Goal: Task Accomplishment & Management: Manage account settings

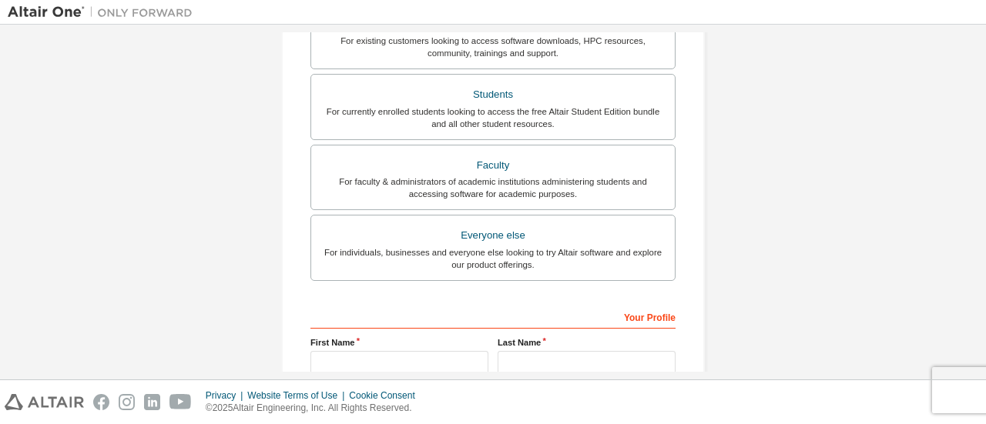
scroll to position [236, 0]
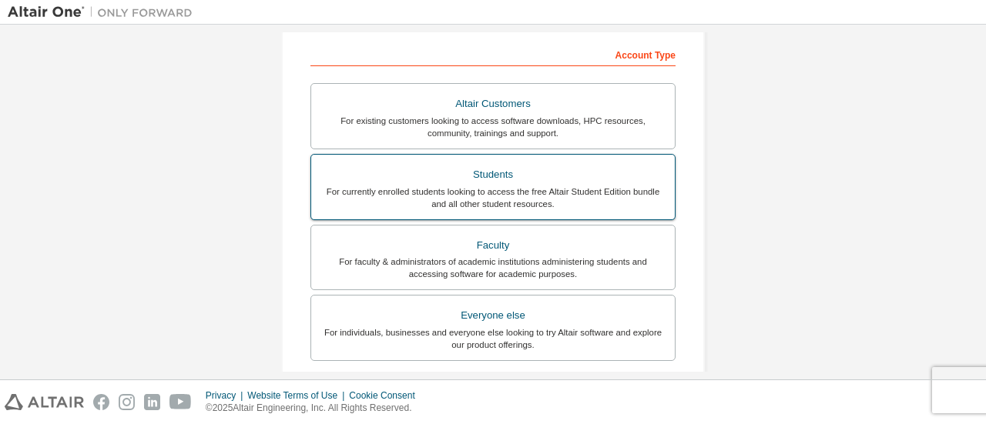
click at [428, 194] on div "For currently enrolled students looking to access the free Altair Student Editi…" at bounding box center [492, 198] width 345 height 25
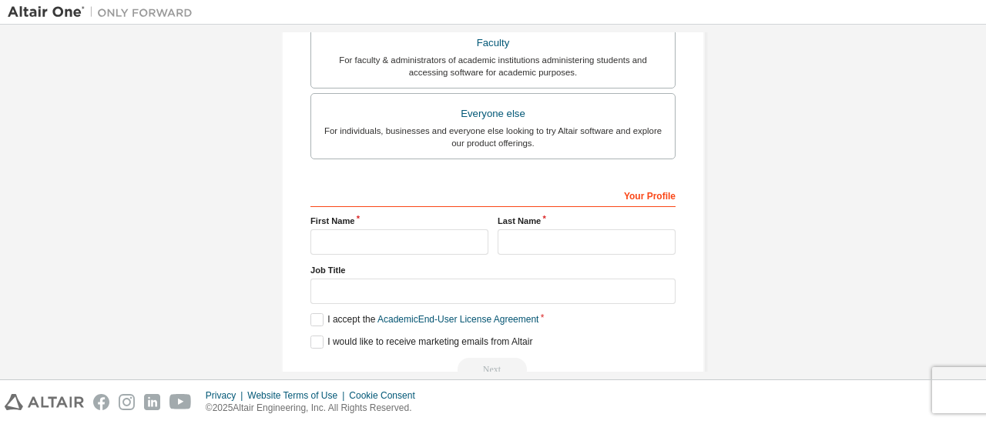
scroll to position [511, 0]
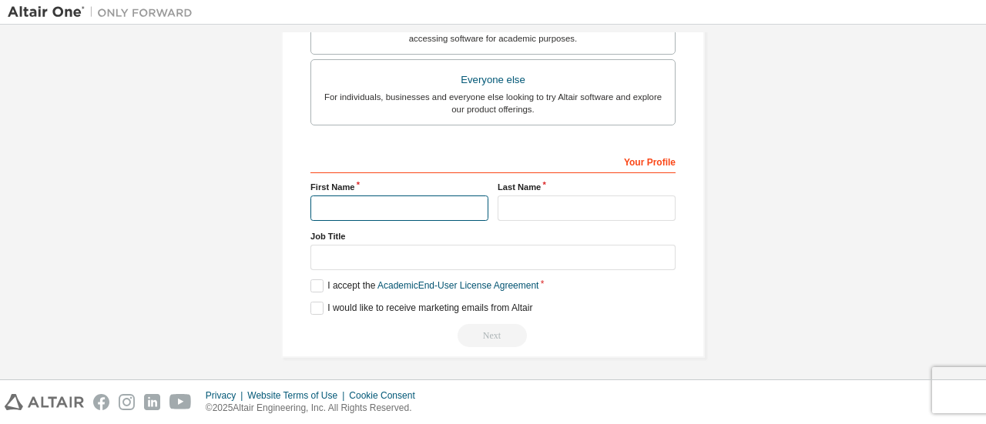
click at [406, 206] on input "text" at bounding box center [399, 208] width 178 height 25
type input "**********"
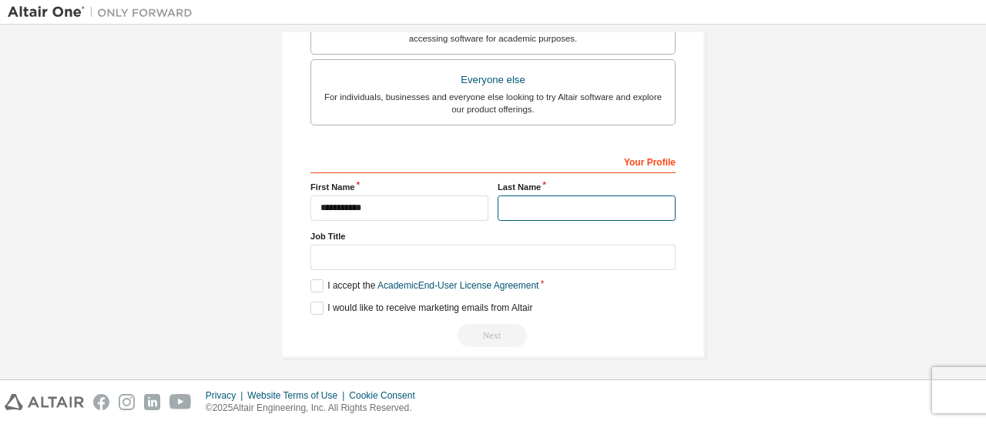
click at [507, 203] on input "text" at bounding box center [587, 208] width 178 height 25
type input "********"
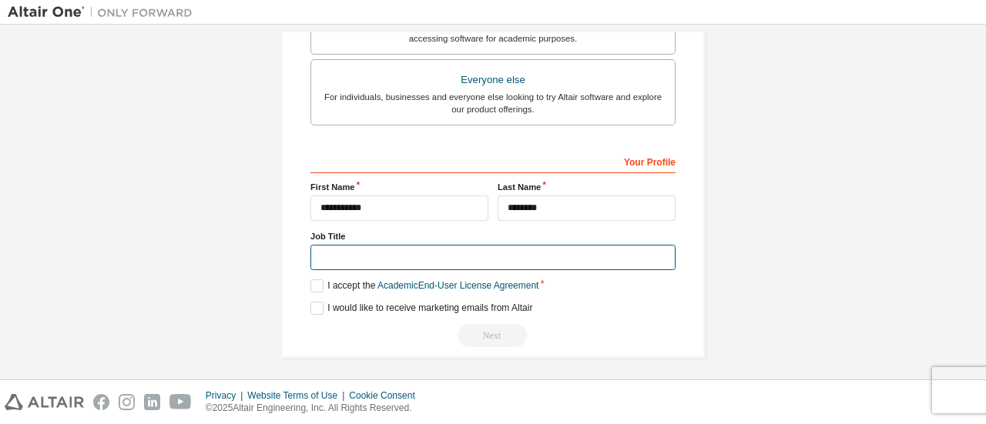
click at [474, 253] on input "text" at bounding box center [492, 257] width 365 height 25
type input "*******"
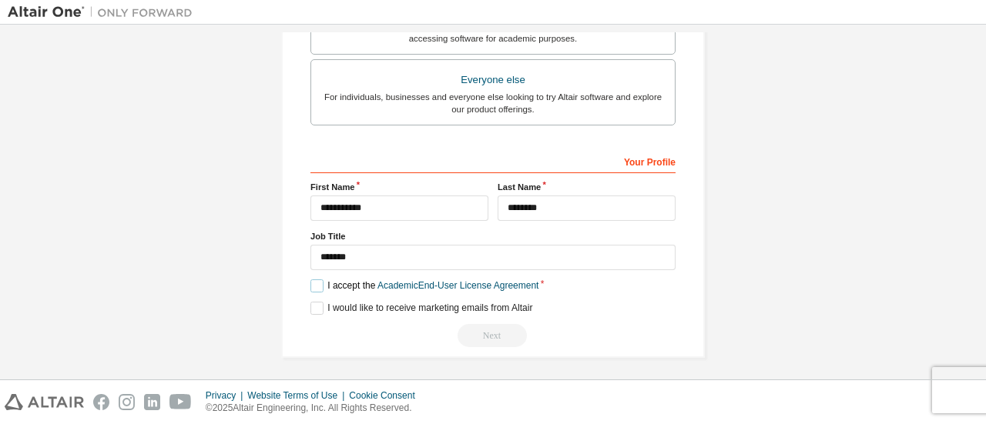
click at [322, 280] on label "I accept the Academic End-User License Agreement" at bounding box center [424, 286] width 228 height 13
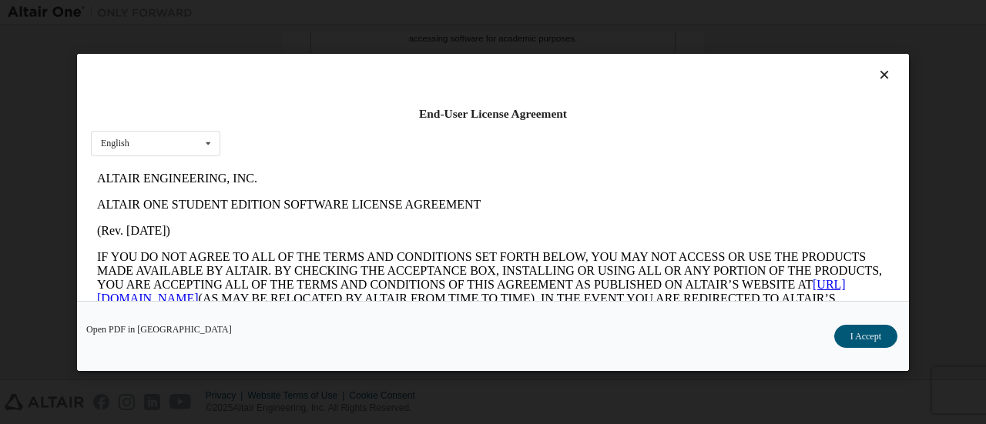
scroll to position [0, 0]
click at [860, 337] on button "I Accept" at bounding box center [865, 335] width 63 height 23
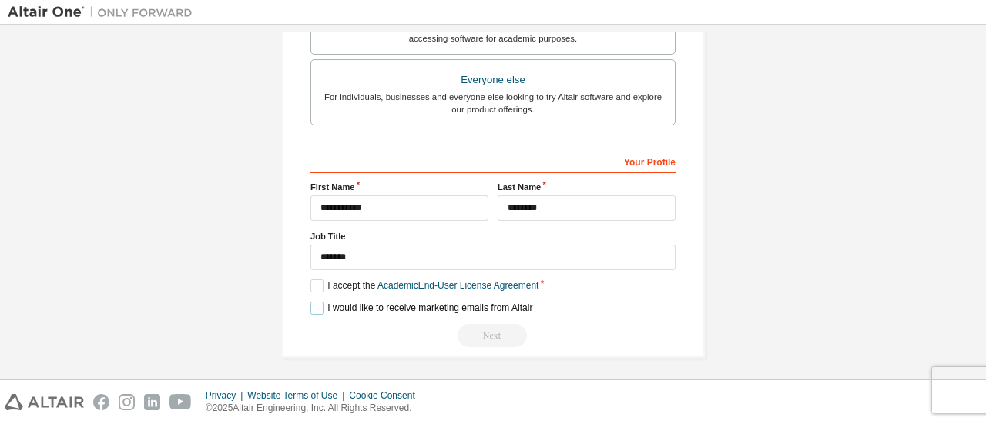
click at [313, 302] on label "I would like to receive marketing emails from Altair" at bounding box center [421, 308] width 222 height 13
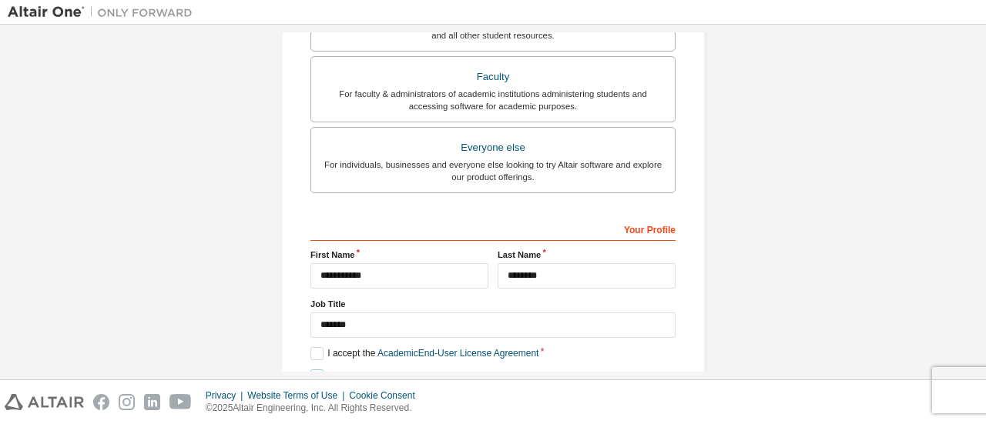
scroll to position [511, 0]
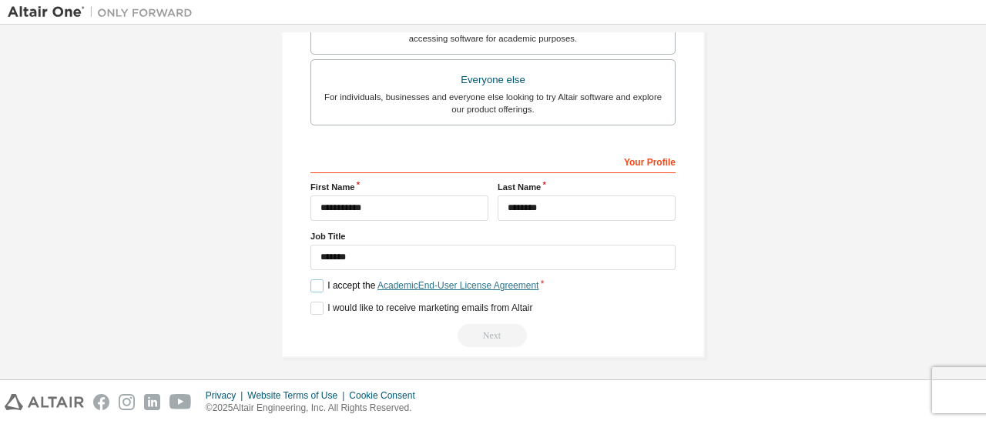
click at [482, 283] on link "Academic End-User License Agreement" at bounding box center [457, 285] width 161 height 11
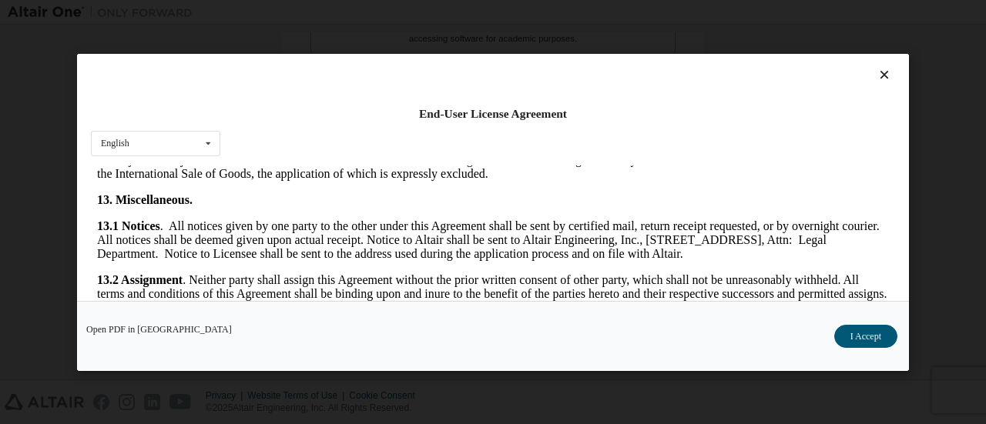
scroll to position [2586, 0]
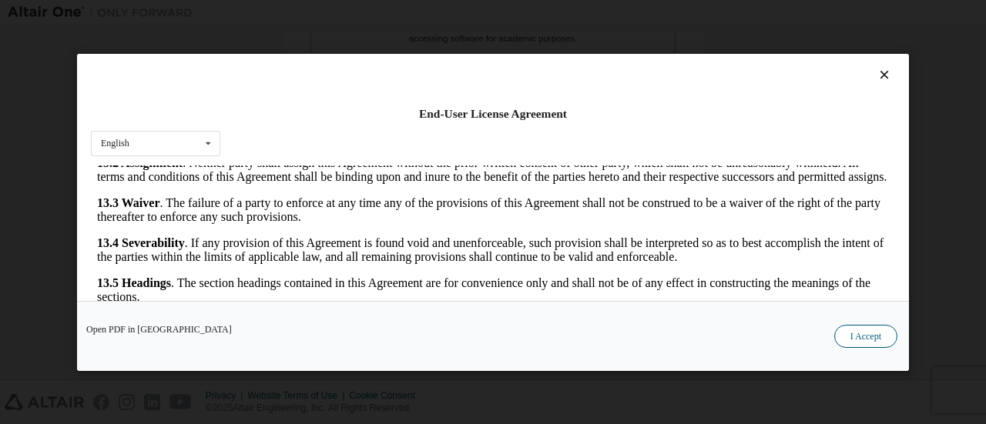
click at [873, 337] on button "I Accept" at bounding box center [865, 335] width 63 height 23
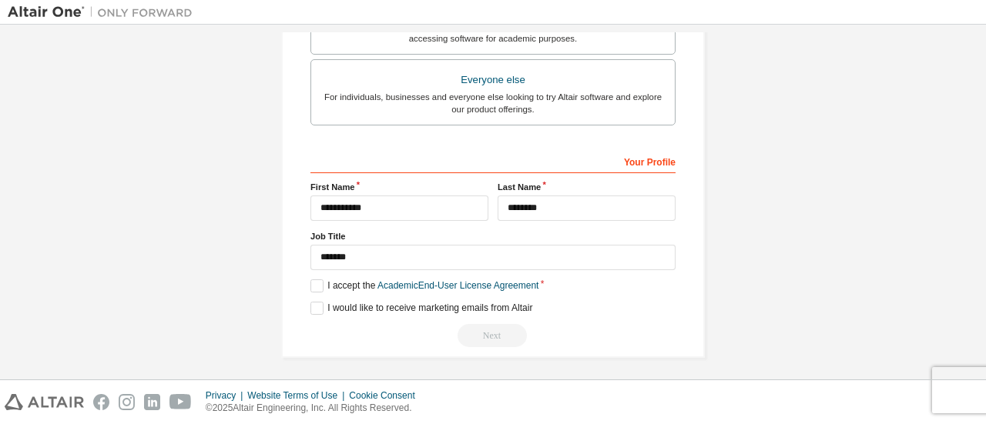
click at [502, 332] on div "Next" at bounding box center [492, 335] width 365 height 23
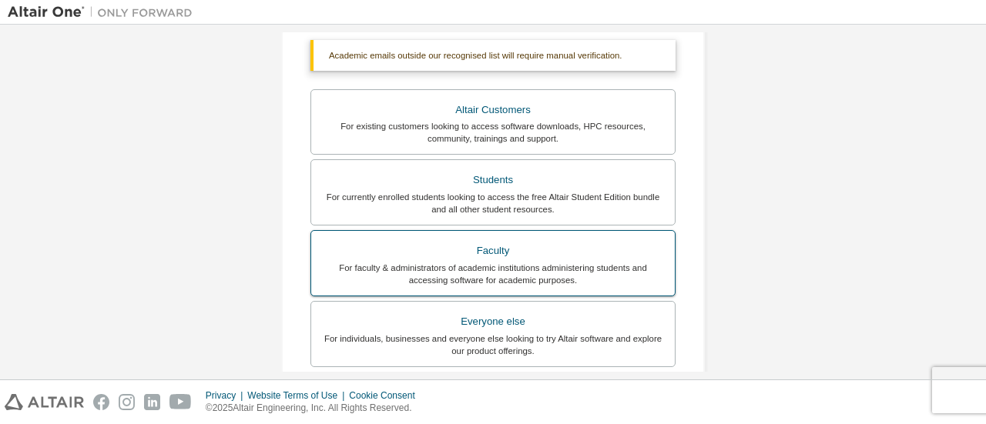
scroll to position [268, 0]
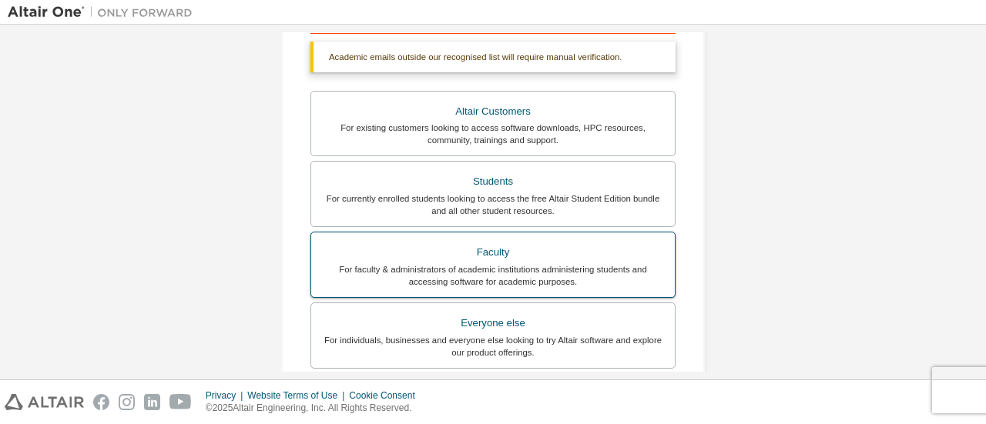
click at [507, 266] on div "For faculty & administrators of academic institutions administering students an…" at bounding box center [492, 275] width 345 height 25
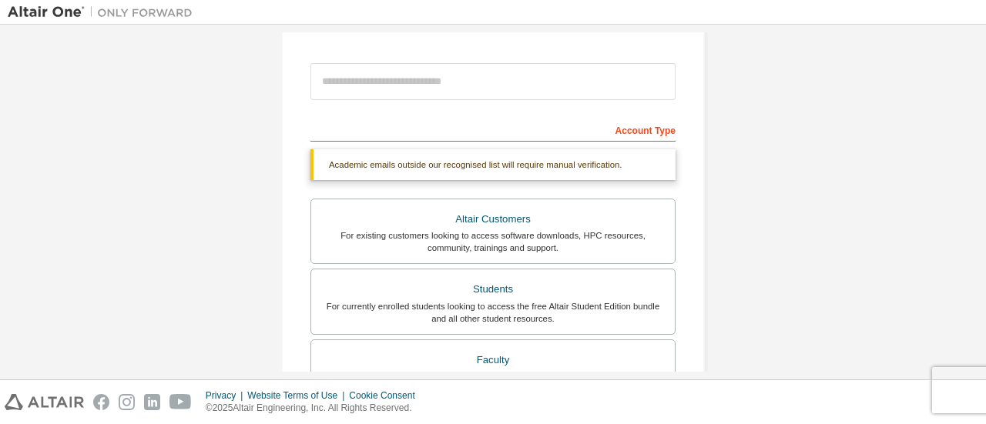
scroll to position [0, 0]
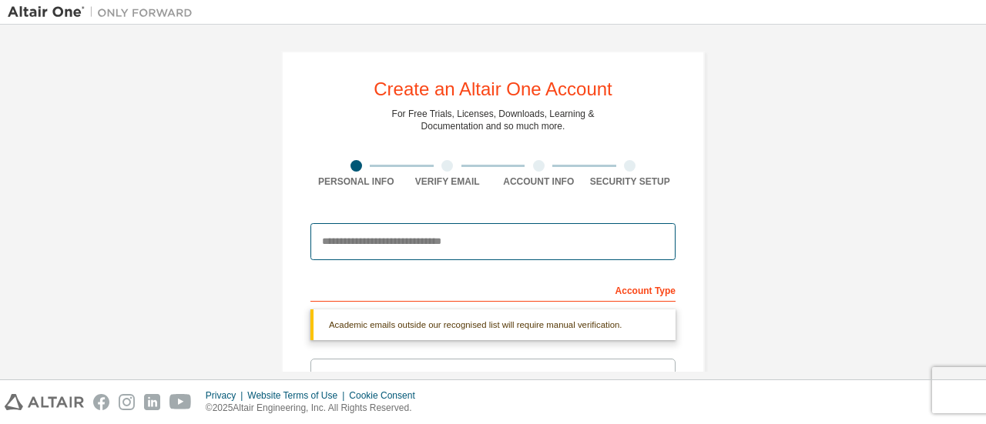
click at [500, 242] on input "email" at bounding box center [492, 241] width 365 height 37
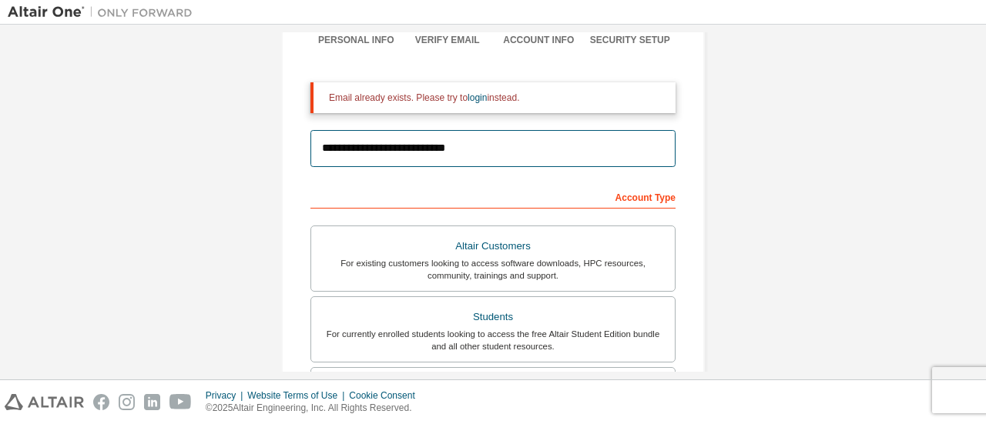
scroll to position [139, 0]
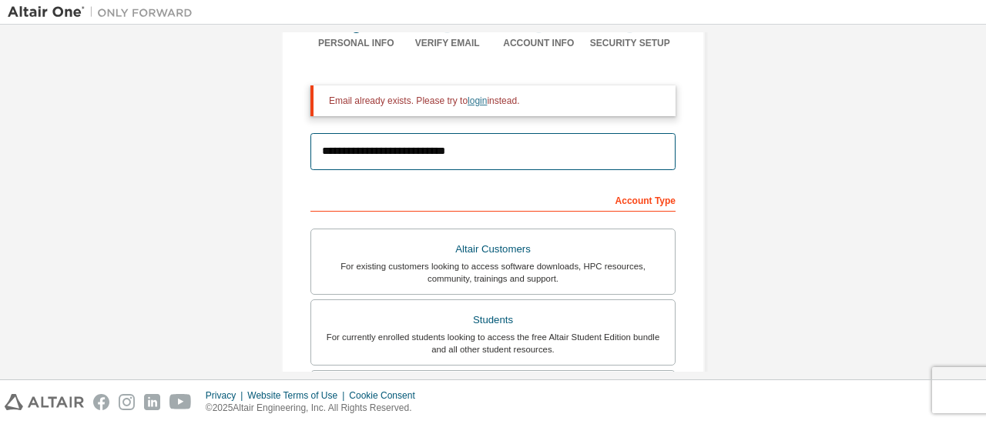
type input "**********"
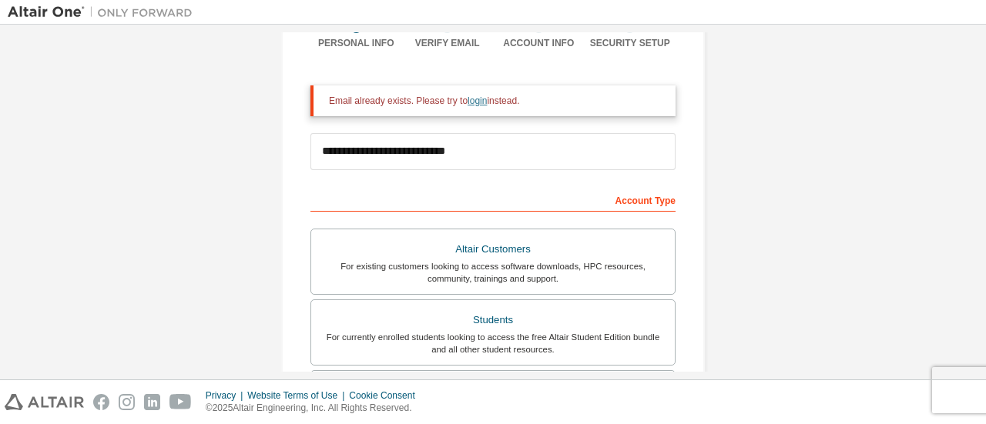
click at [473, 102] on link "login" at bounding box center [477, 101] width 19 height 11
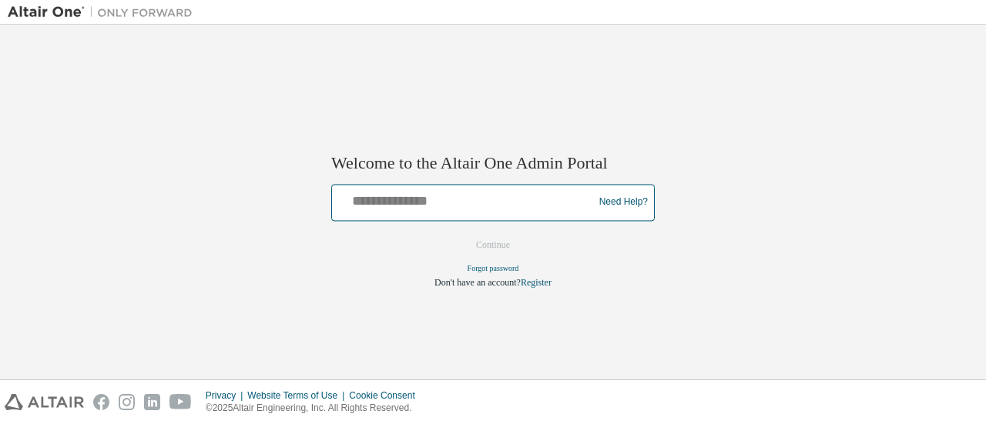
click at [436, 199] on input "text" at bounding box center [464, 199] width 253 height 22
type input "*"
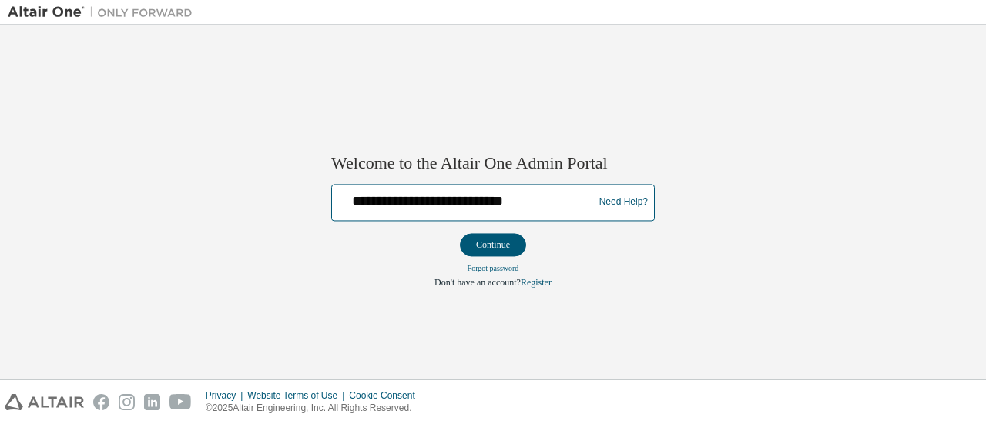
type input "**********"
click at [460, 233] on button "Continue" at bounding box center [493, 244] width 66 height 23
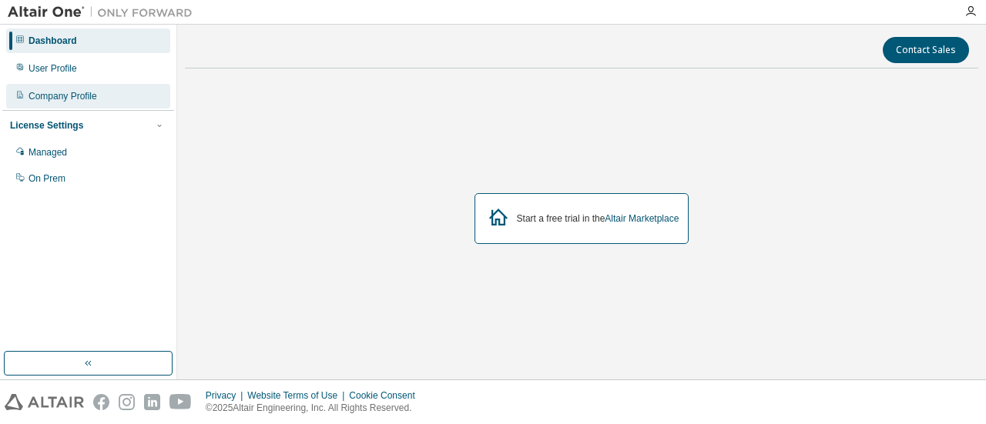
click at [62, 92] on div "Company Profile" at bounding box center [62, 96] width 69 height 12
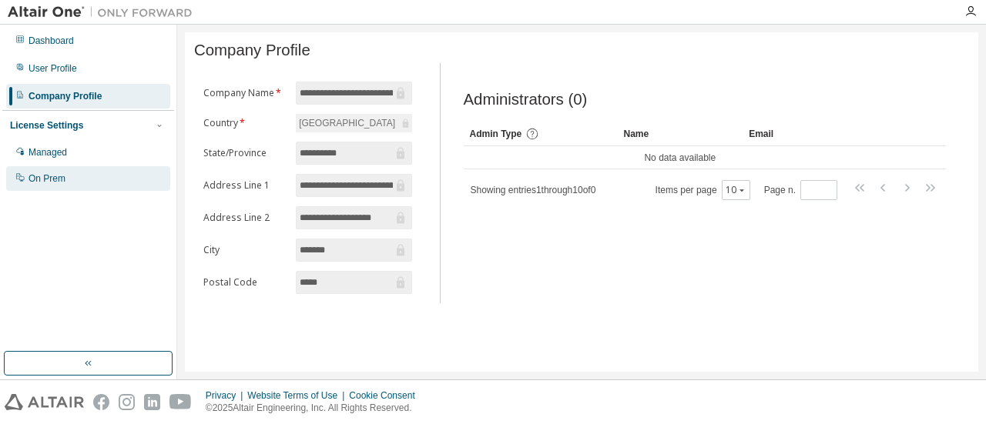
click at [73, 169] on div "On Prem" at bounding box center [88, 178] width 164 height 25
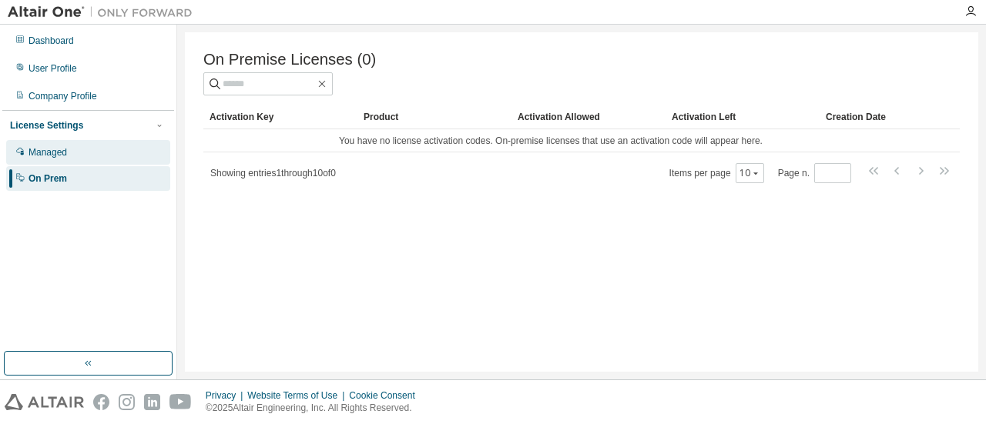
click at [60, 153] on div "Managed" at bounding box center [47, 152] width 39 height 12
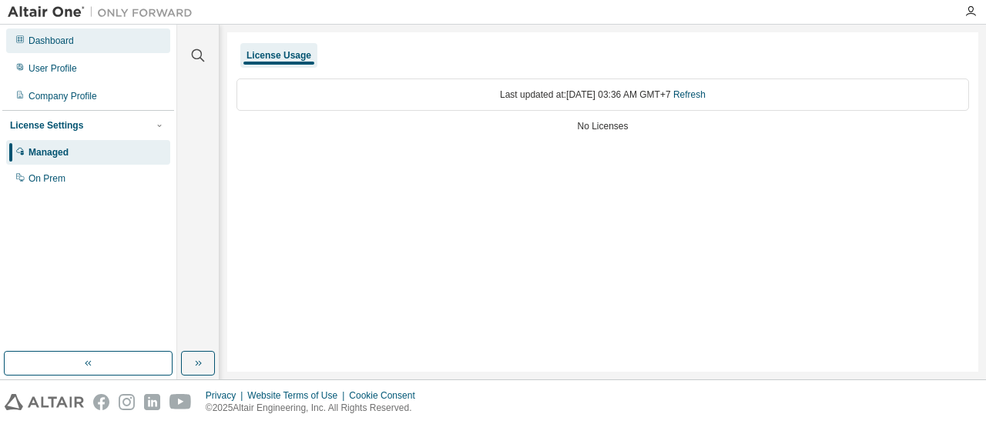
click at [69, 39] on div "Dashboard" at bounding box center [50, 41] width 45 height 12
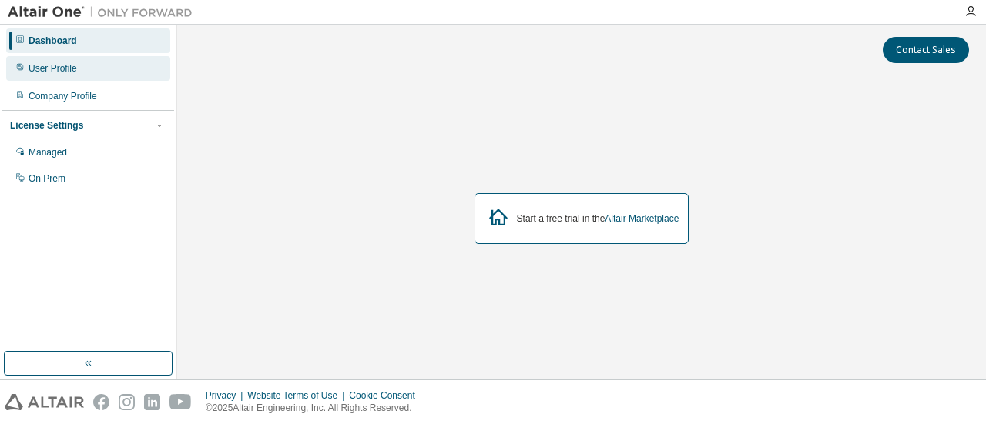
click at [66, 65] on div "User Profile" at bounding box center [52, 68] width 49 height 12
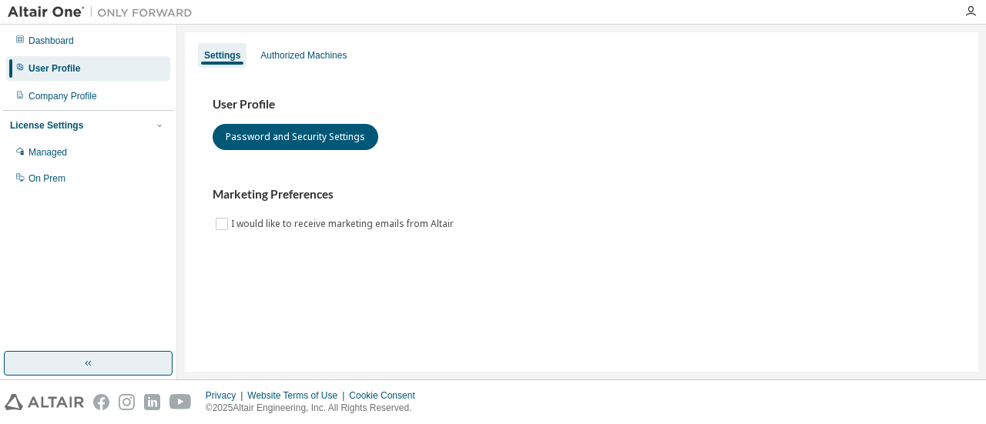
click at [99, 357] on button "button" at bounding box center [88, 363] width 169 height 25
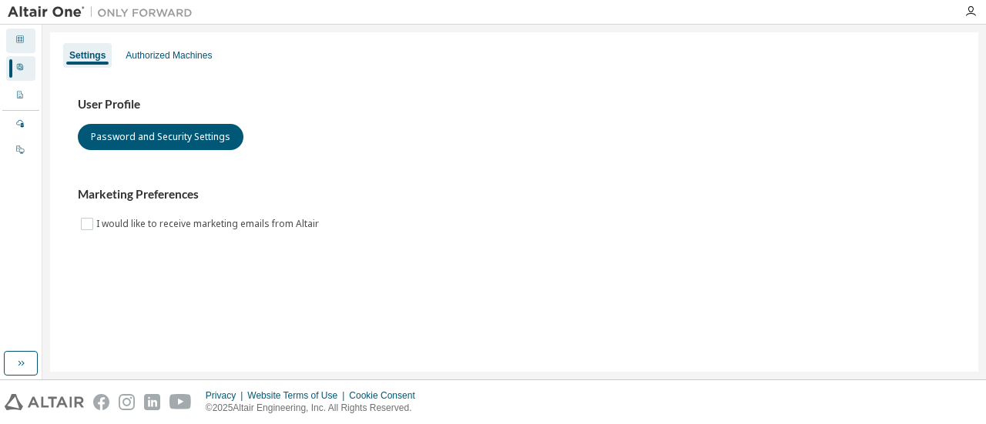
click at [15, 45] on div at bounding box center [19, 41] width 9 height 12
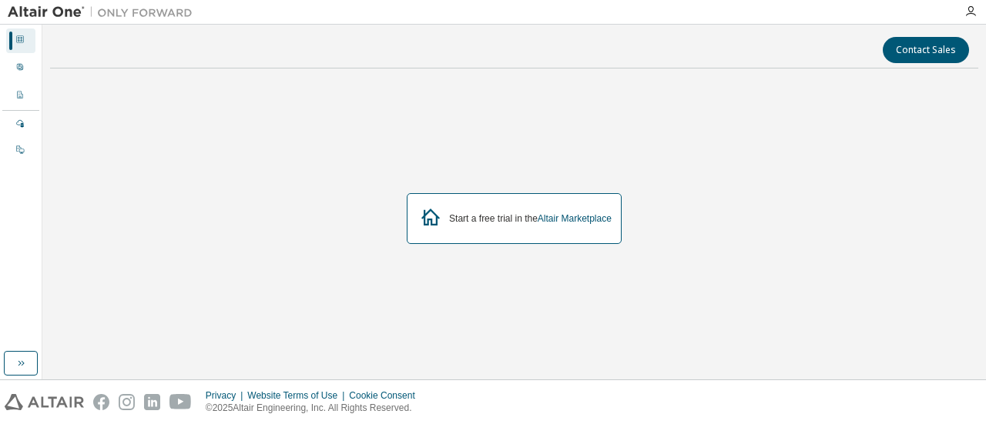
click at [494, 230] on div "Start a free trial in the Altair Marketplace" at bounding box center [514, 218] width 215 height 51
click at [428, 215] on icon at bounding box center [431, 217] width 28 height 28
click at [964, 12] on icon "button" at bounding box center [970, 11] width 12 height 12
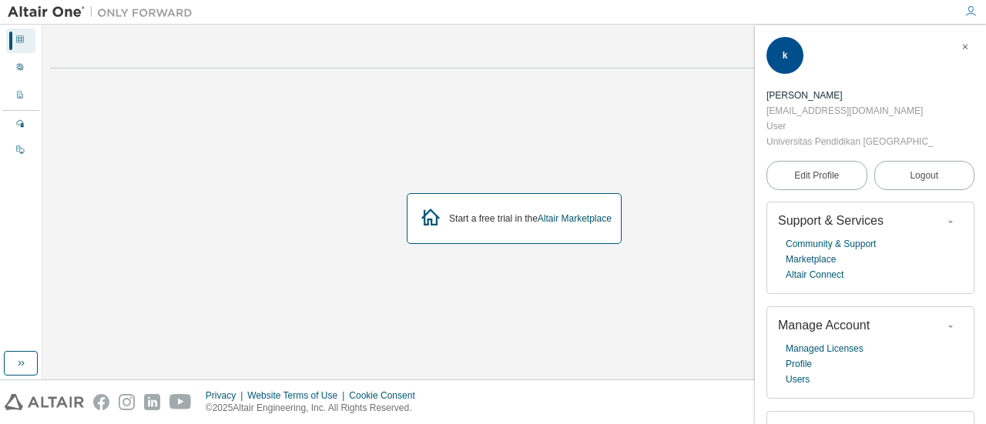
click at [643, 104] on div "Start a free trial in the Altair Marketplace" at bounding box center [514, 219] width 928 height 276
click at [810, 341] on link "Managed Licenses" at bounding box center [825, 348] width 78 height 15
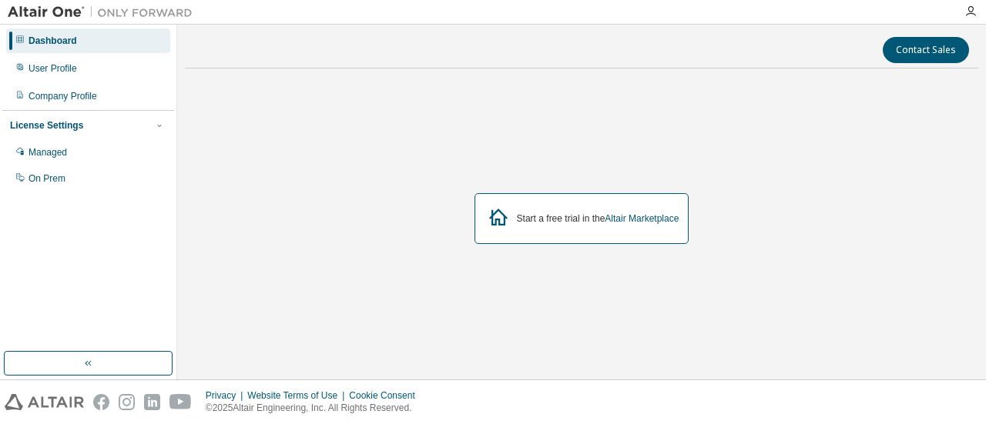
click at [503, 219] on icon at bounding box center [498, 217] width 18 height 17
click at [665, 218] on link "Altair Marketplace" at bounding box center [642, 218] width 74 height 11
